Goal: Information Seeking & Learning: Learn about a topic

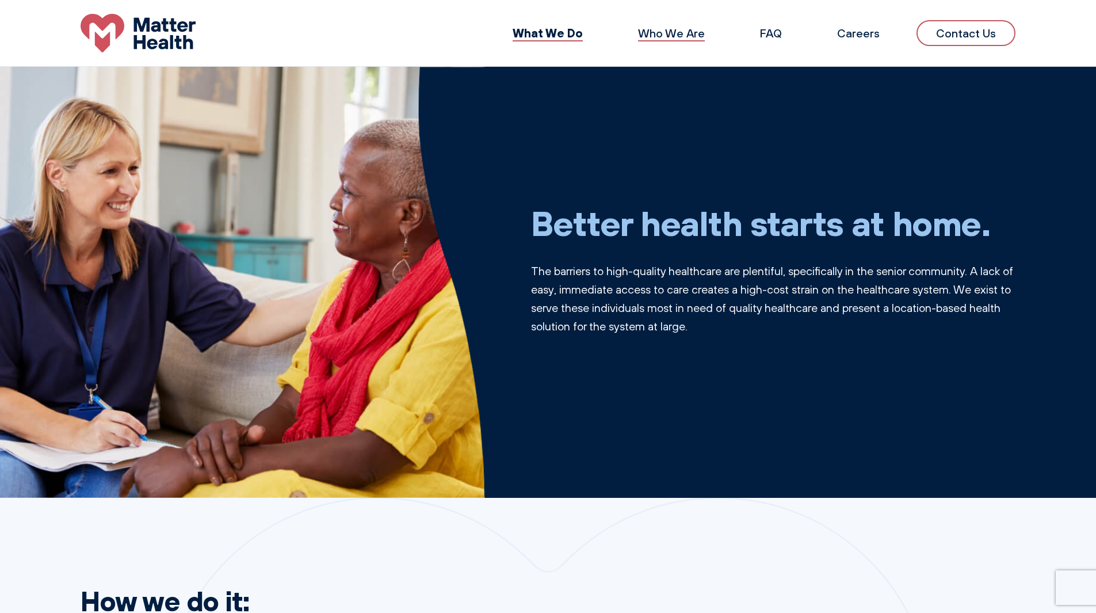
click at [656, 37] on link "Who We Are" at bounding box center [671, 33] width 67 height 14
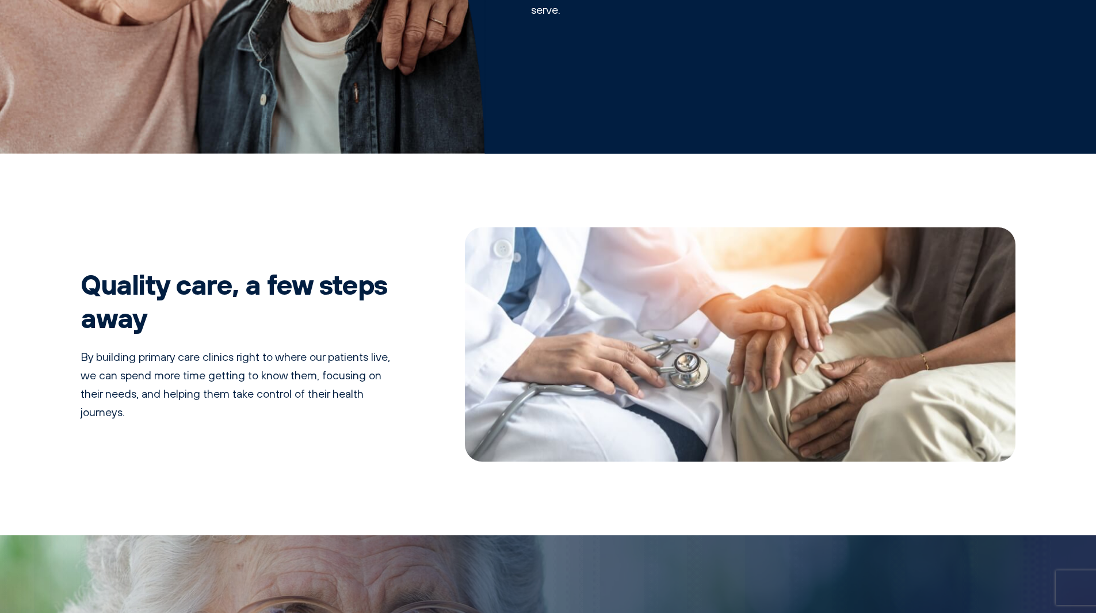
scroll to position [460, 0]
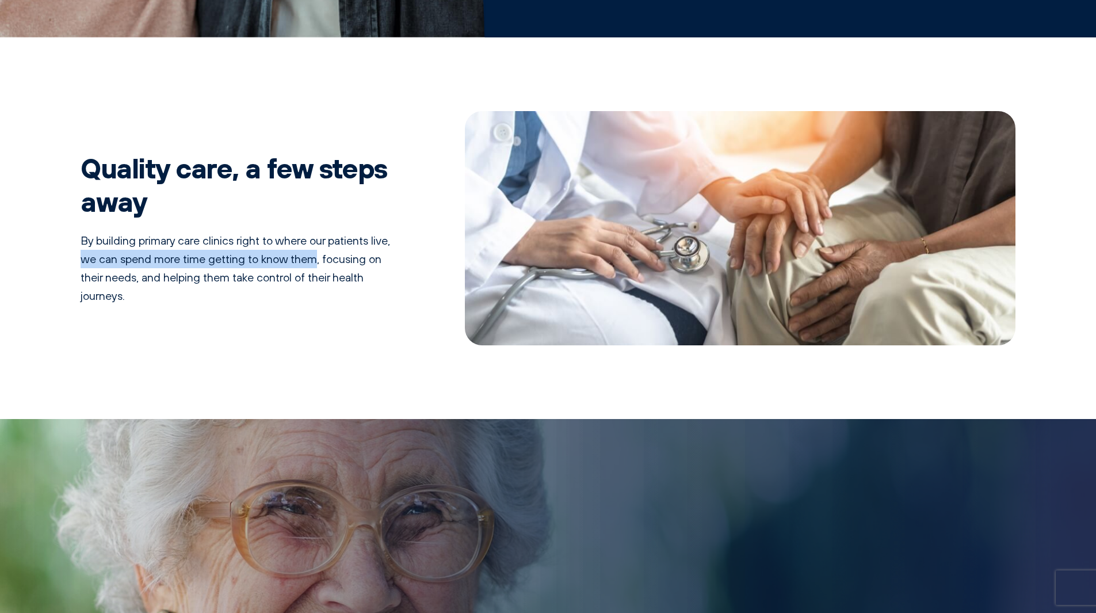
drag, startPoint x: 105, startPoint y: 255, endPoint x: 334, endPoint y: 261, distance: 228.6
click at [334, 261] on p "By building primary care clinics right to where our patients live, we can spend…" at bounding box center [236, 268] width 311 height 74
click at [200, 281] on p "By building primary care clinics right to where our patients live, we can spend…" at bounding box center [236, 268] width 311 height 74
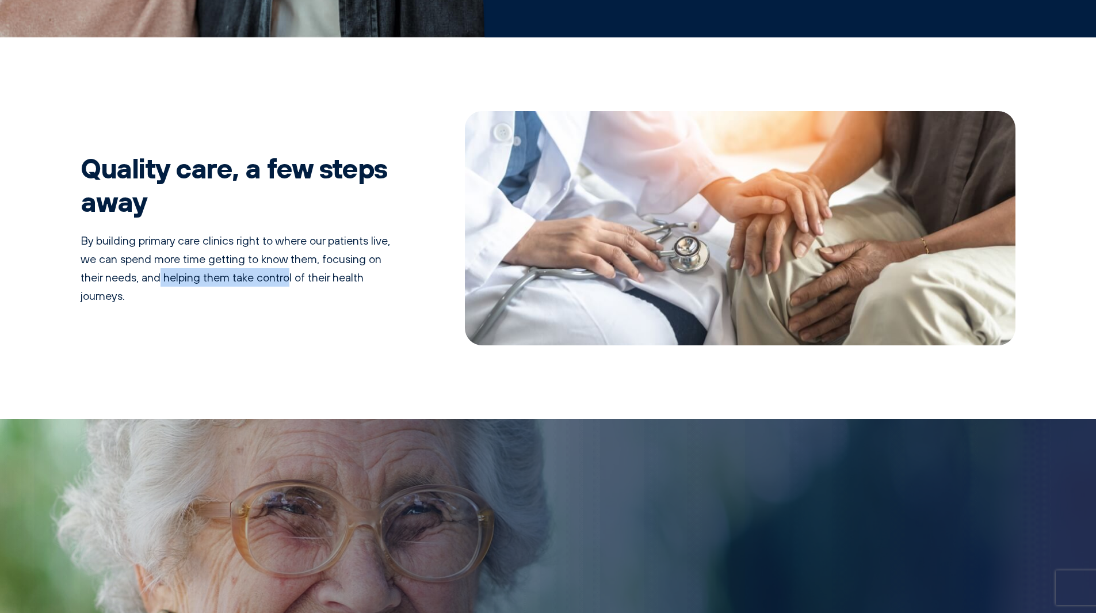
drag, startPoint x: 177, startPoint y: 271, endPoint x: 306, endPoint y: 273, distance: 129.5
click at [306, 273] on p "By building primary care clinics right to where our patients live, we can spend…" at bounding box center [236, 268] width 311 height 74
click at [351, 276] on p "By building primary care clinics right to where our patients live, we can spend…" at bounding box center [236, 268] width 311 height 74
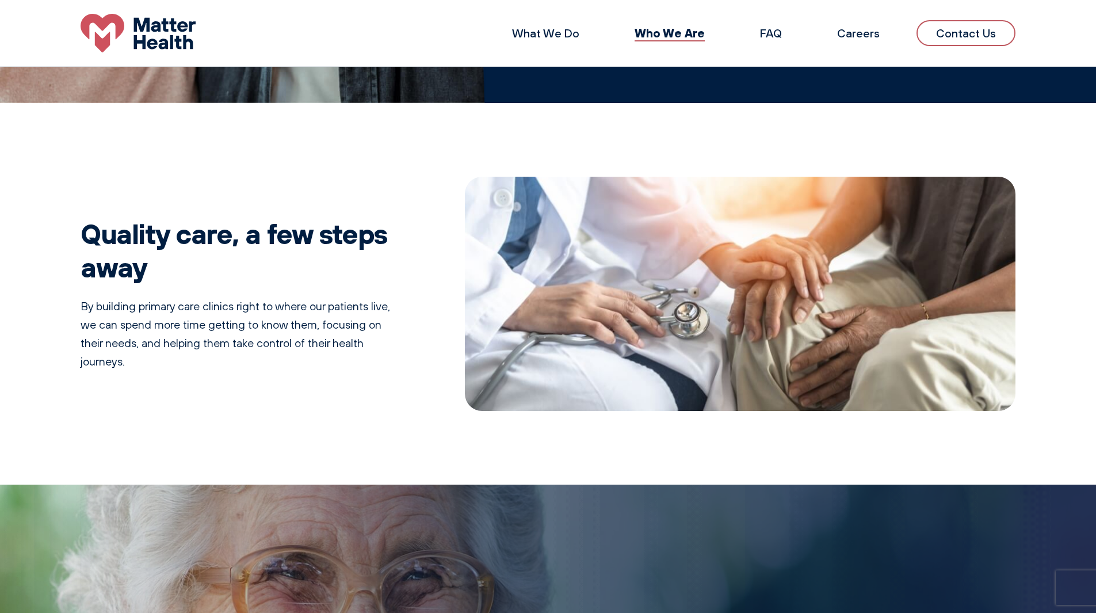
scroll to position [107, 0]
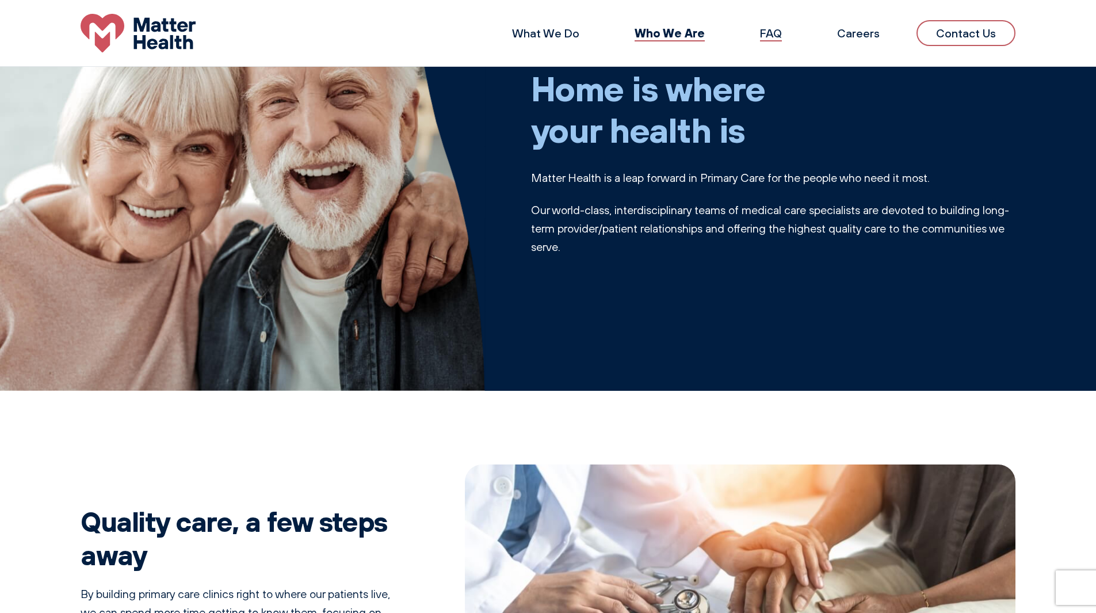
click at [770, 35] on link "FAQ" at bounding box center [771, 33] width 22 height 14
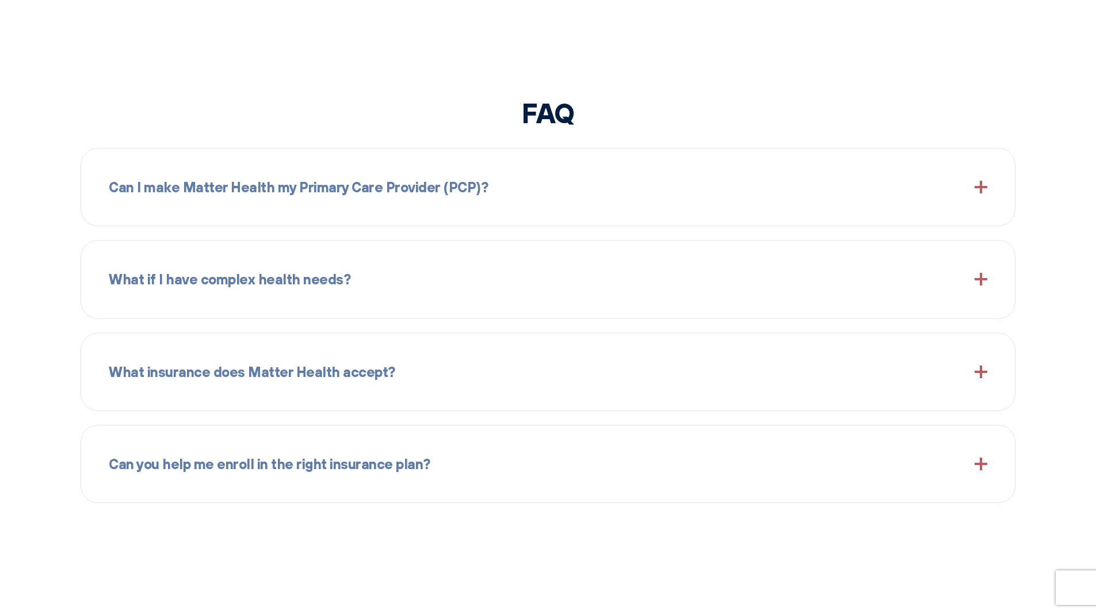
scroll to position [1363, 0]
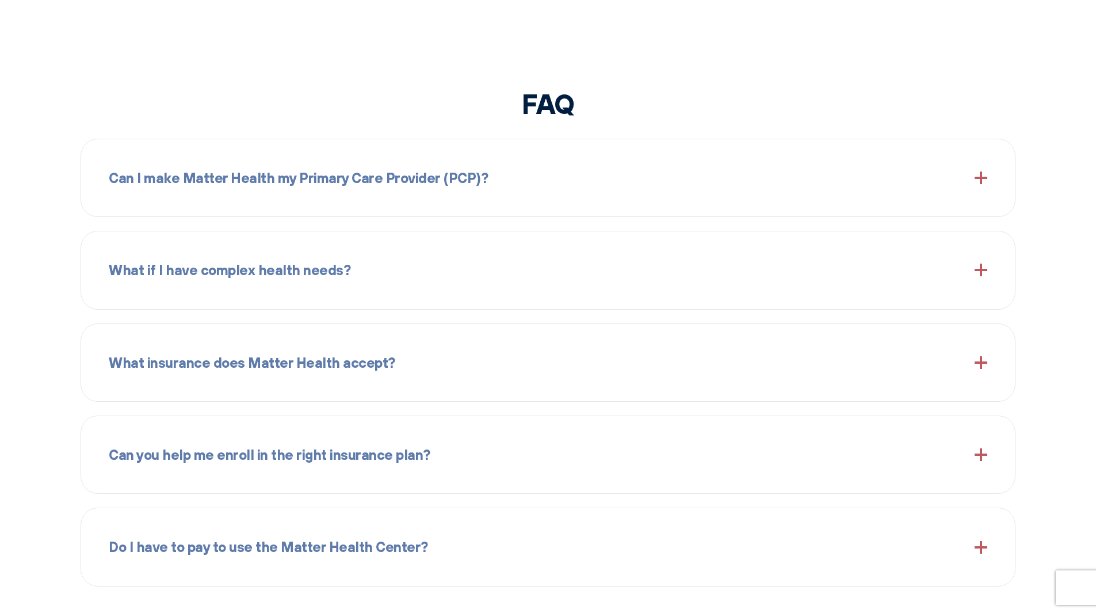
click at [632, 165] on div "Can I make Matter Health my Primary Care Provider (PCP)?" at bounding box center [548, 177] width 879 height 49
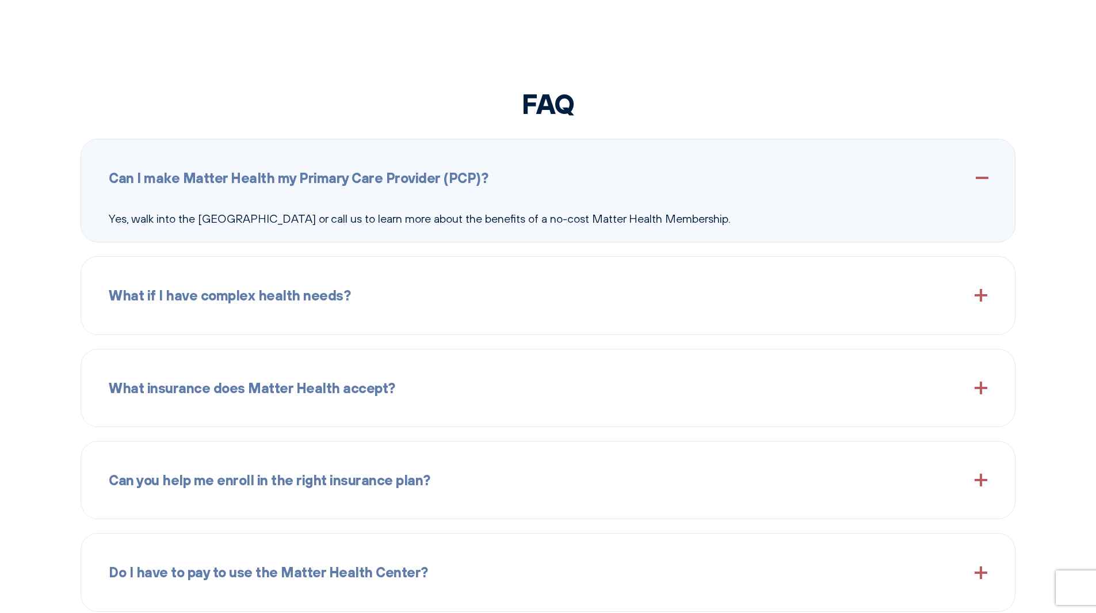
click at [496, 296] on div "What if I have complex health needs?" at bounding box center [548, 294] width 879 height 49
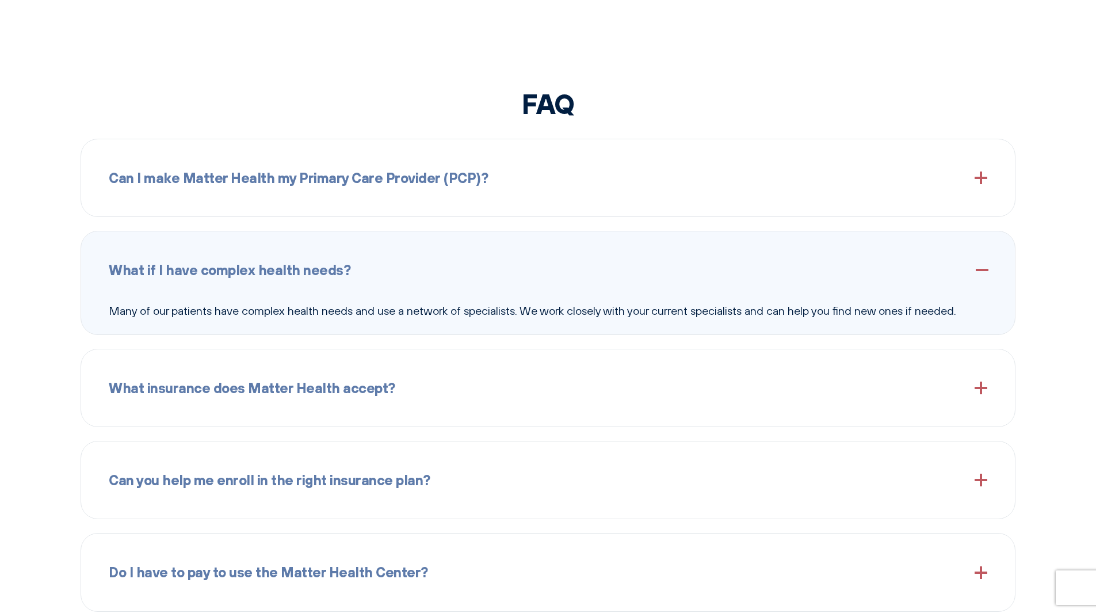
click at [505, 374] on div "What insurance does Matter Health accept?" at bounding box center [548, 387] width 879 height 49
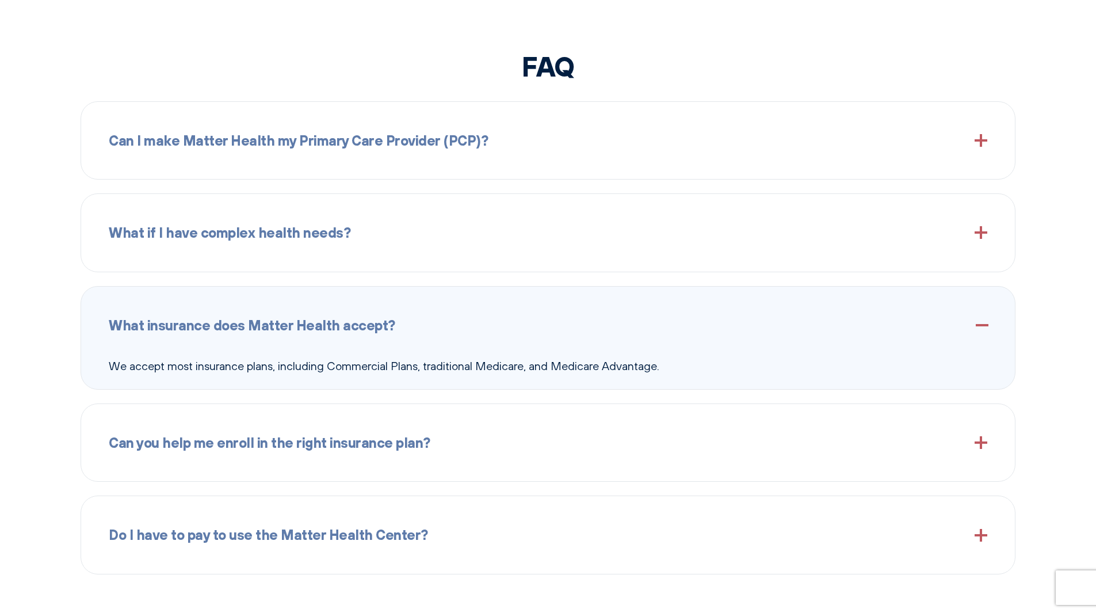
scroll to position [1420, 0]
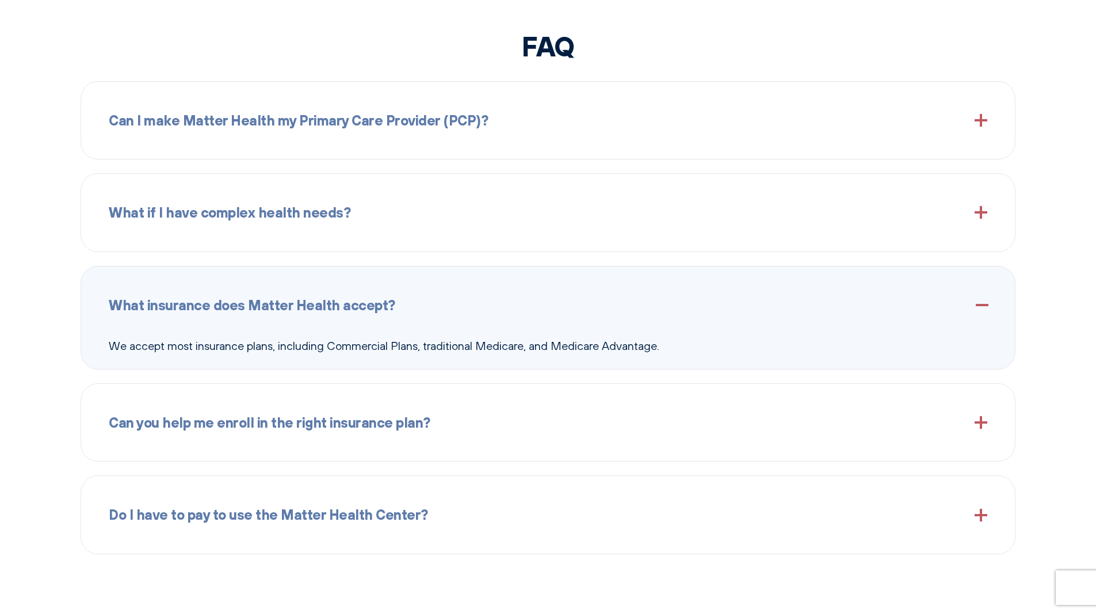
click at [474, 439] on div "Can you help me enroll in the right insurance plan?" at bounding box center [548, 422] width 879 height 49
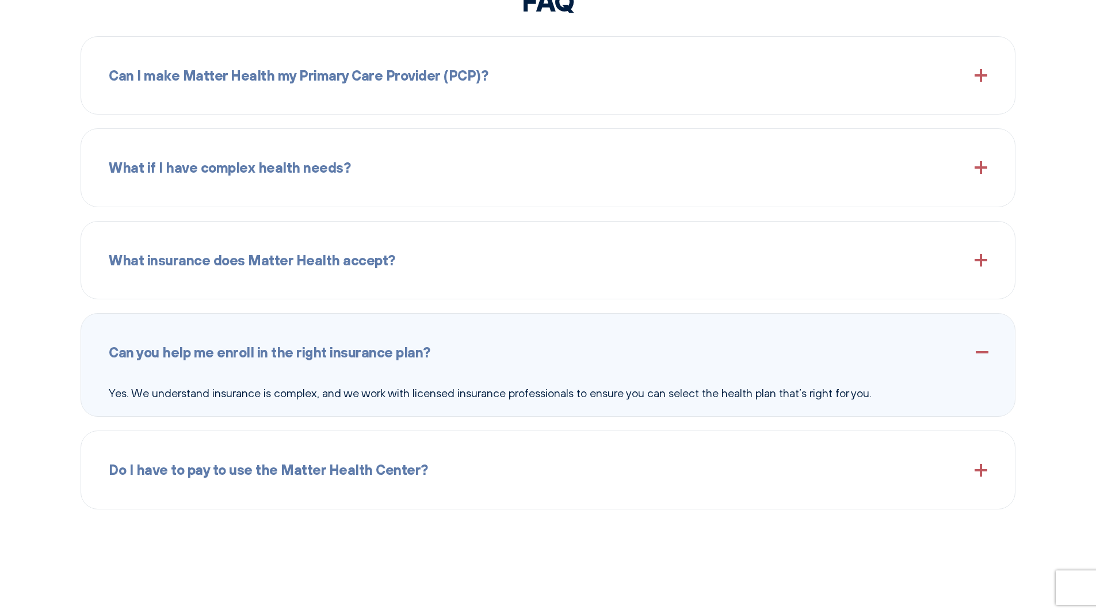
scroll to position [1478, 0]
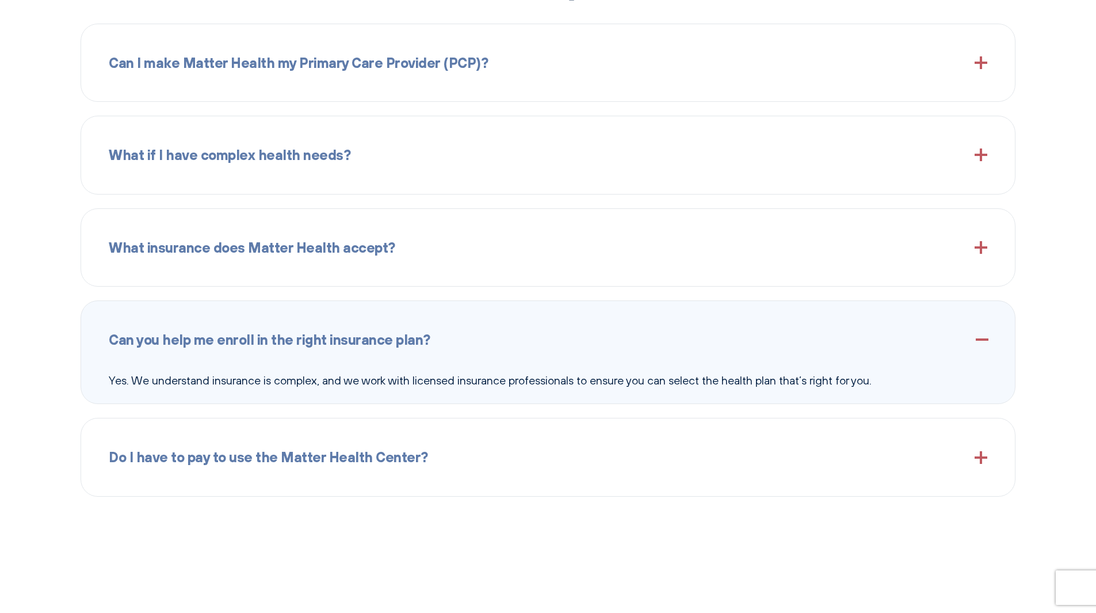
click at [532, 464] on div "Do I have to pay to use the Matter Health Center?" at bounding box center [548, 456] width 879 height 49
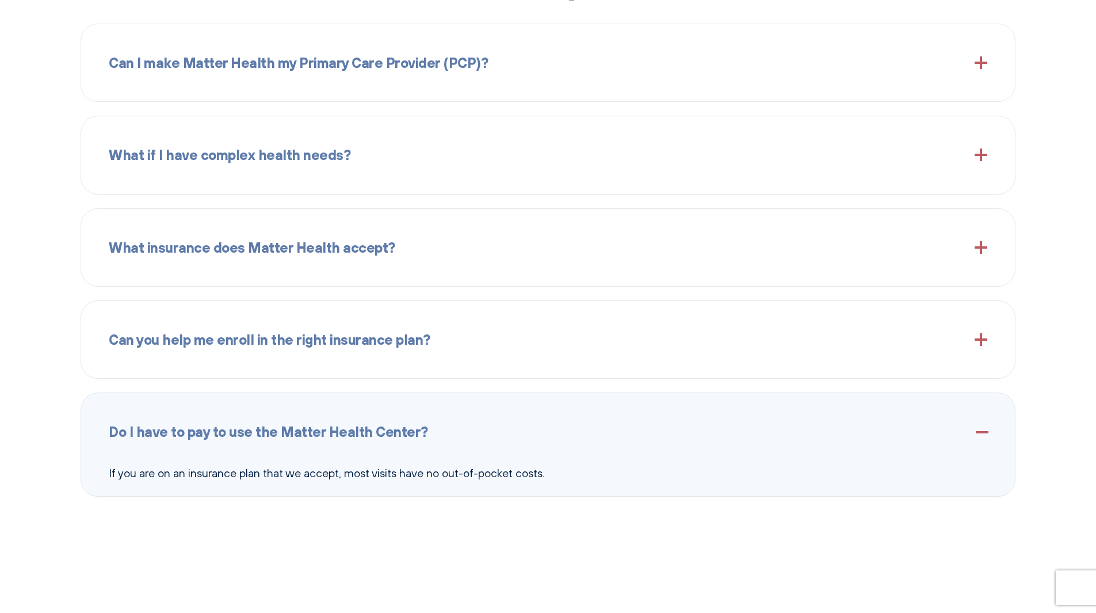
click at [688, 449] on div "Do I have to pay to use the Matter Health Center?" at bounding box center [548, 431] width 879 height 49
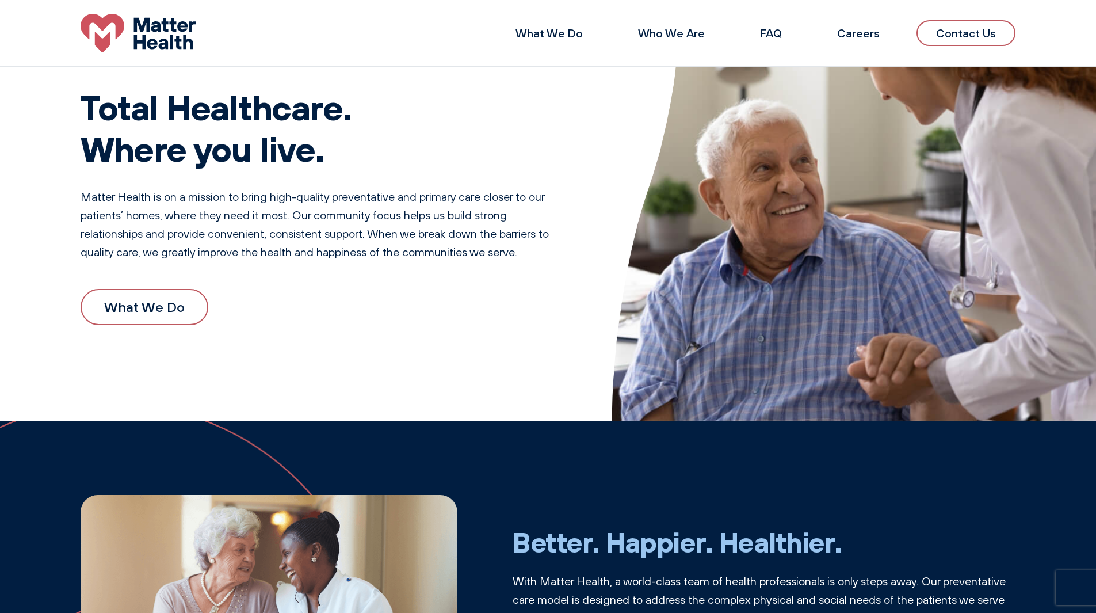
scroll to position [0, 0]
